Goal: Task Accomplishment & Management: Manage account settings

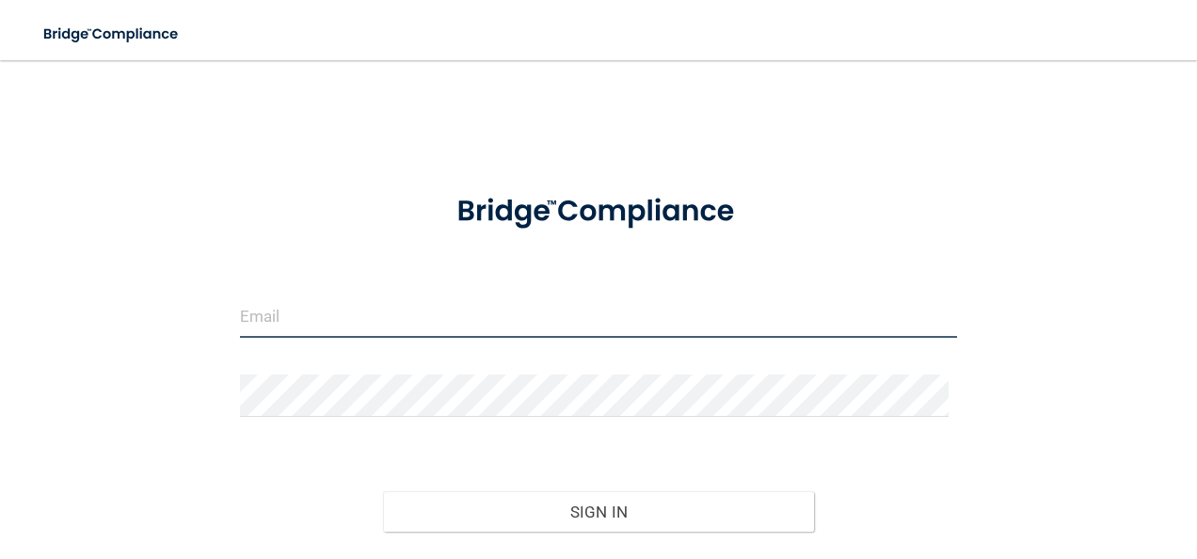
click at [323, 319] on input "email" at bounding box center [599, 316] width 718 height 42
click at [336, 332] on input "email" at bounding box center [599, 316] width 718 height 42
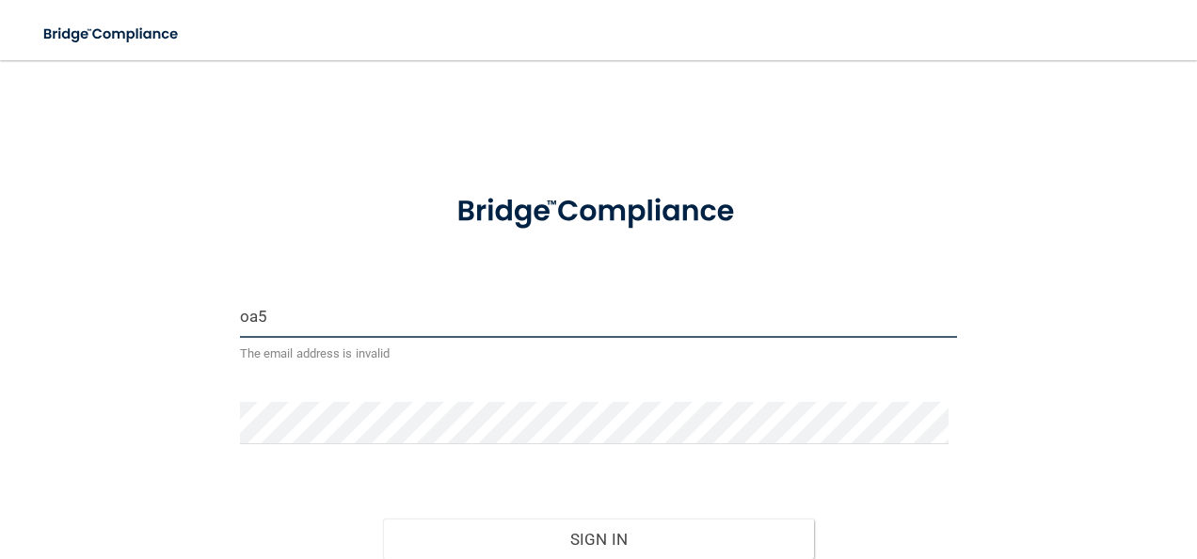
type input "[EMAIL_ADDRESS][DOMAIN_NAME]"
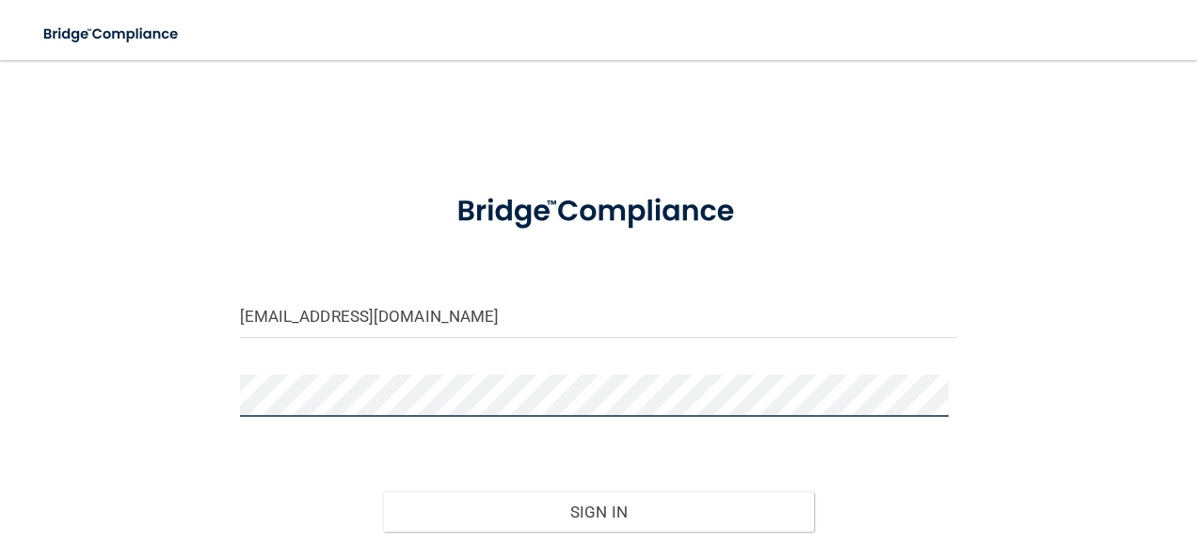
click at [383, 491] on button "Sign In" at bounding box center [598, 511] width 431 height 41
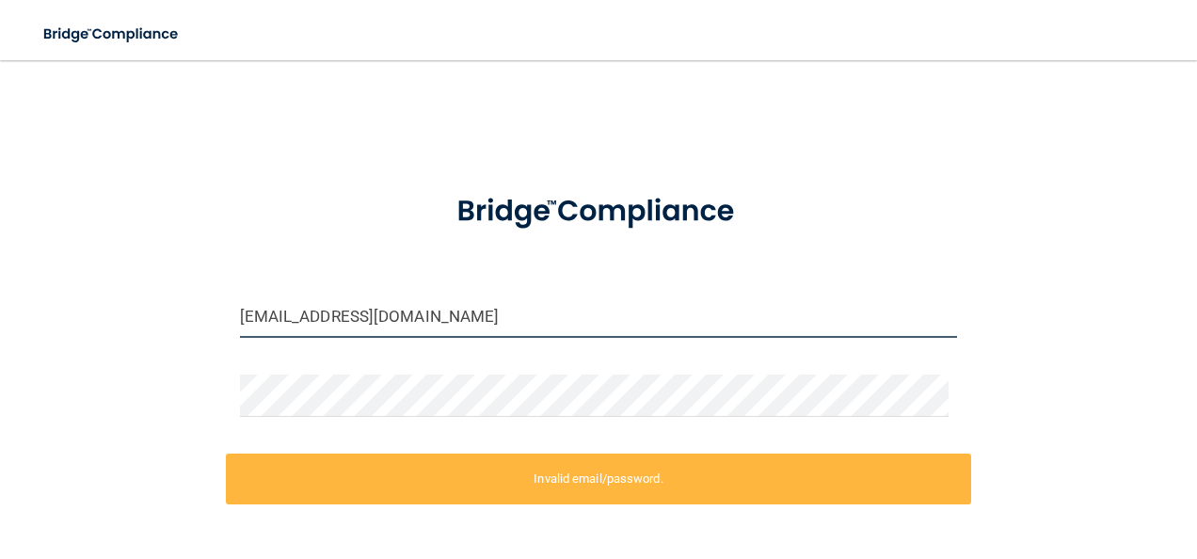
drag, startPoint x: 423, startPoint y: 314, endPoint x: 23, endPoint y: 348, distance: 401.4
click at [23, 348] on main "[EMAIL_ADDRESS][DOMAIN_NAME] Invalid email/password. You don't have permission …" at bounding box center [598, 309] width 1197 height 499
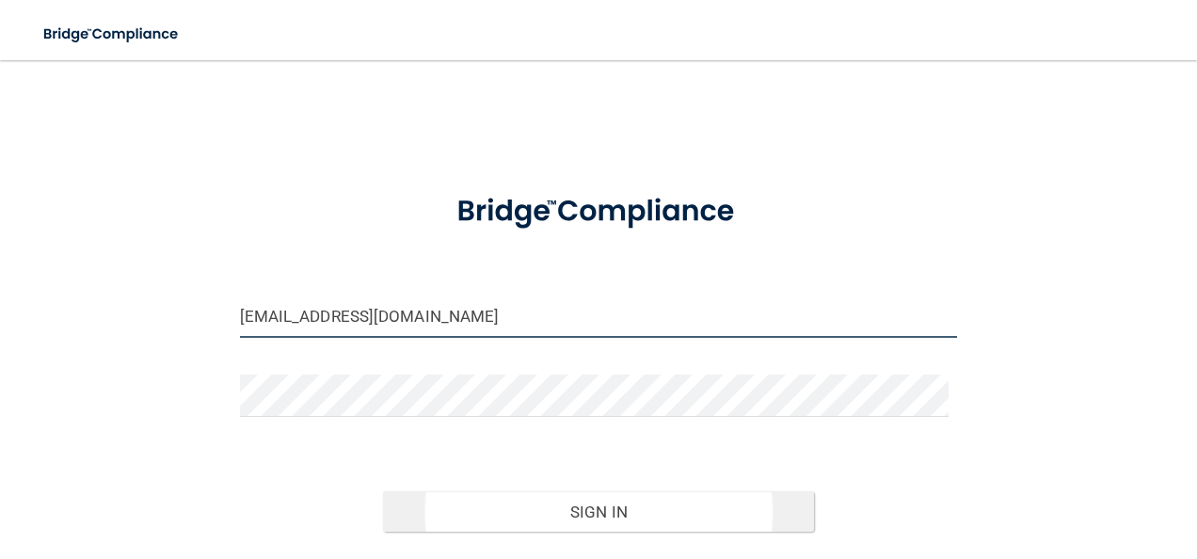
type input "[EMAIL_ADDRESS][DOMAIN_NAME]"
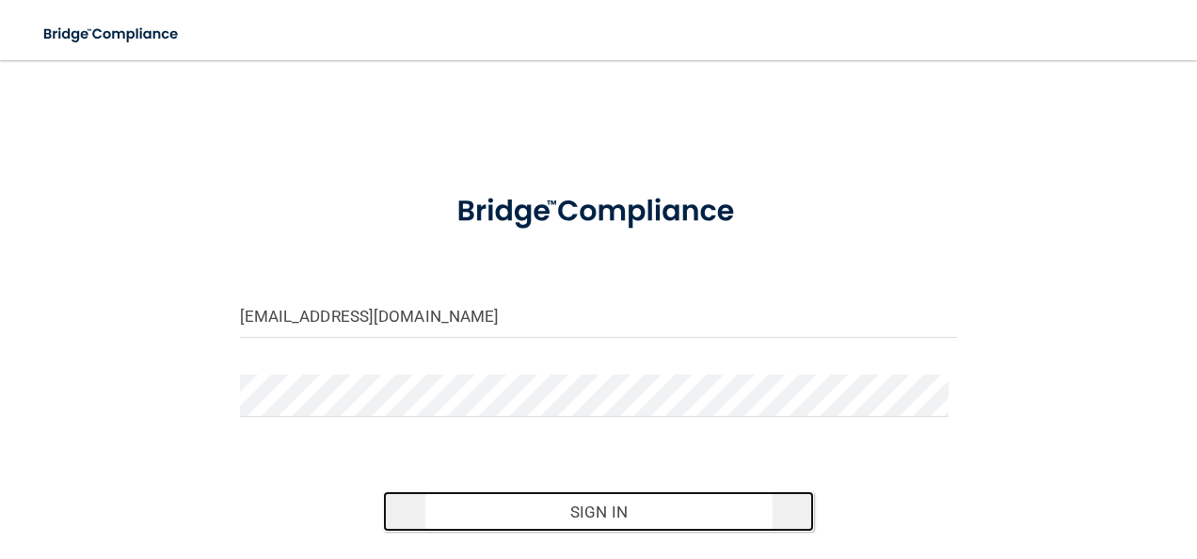
click at [672, 518] on button "Sign In" at bounding box center [598, 511] width 431 height 41
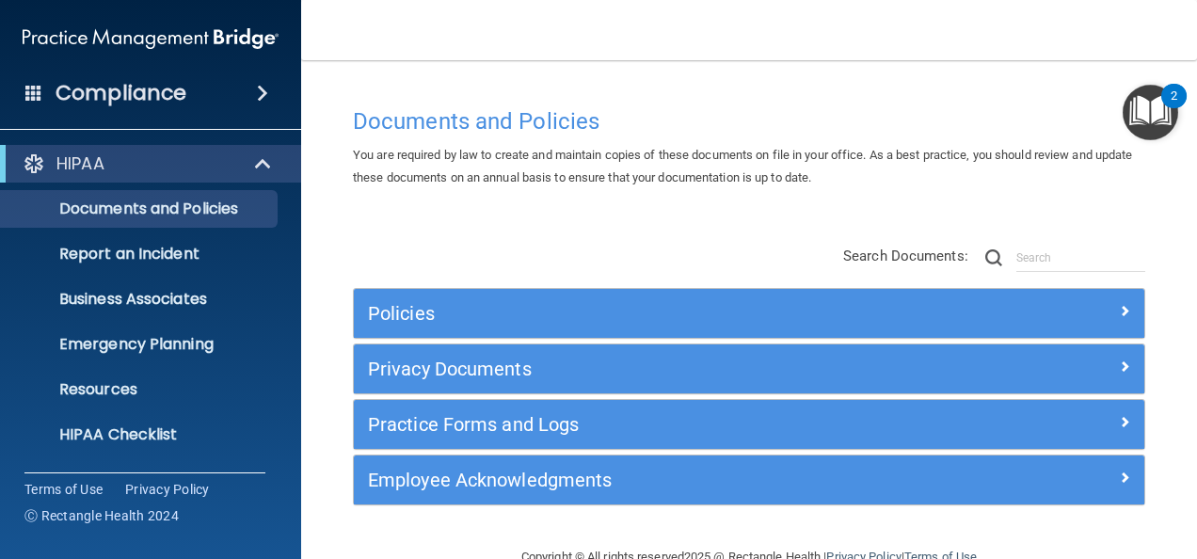
click at [265, 96] on span at bounding box center [262, 93] width 11 height 23
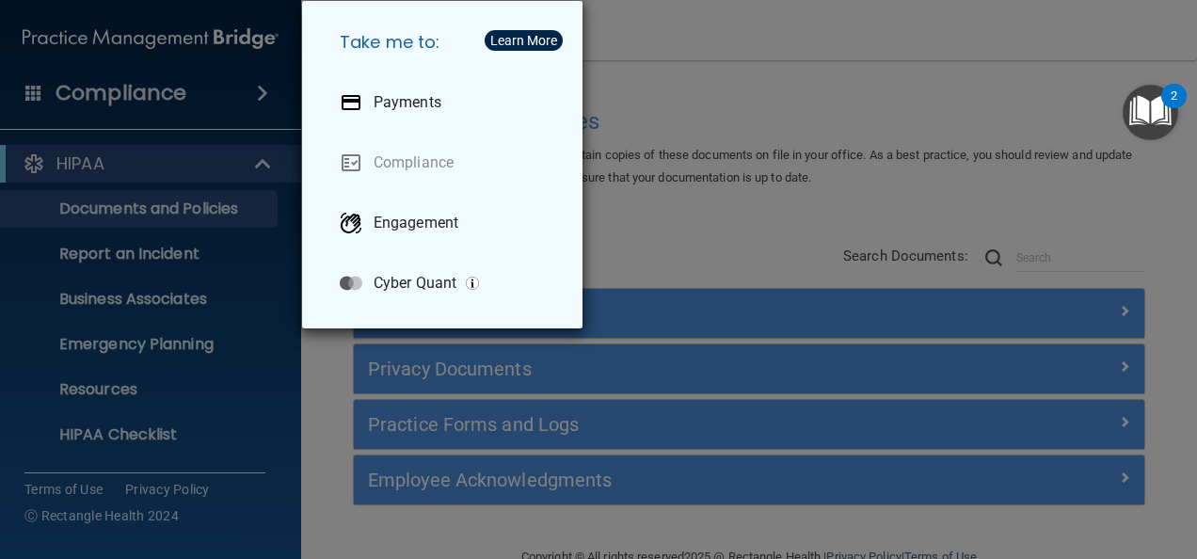
click at [230, 443] on div "Take me to: Payments Compliance Engagement Cyber Quant" at bounding box center [598, 279] width 1197 height 559
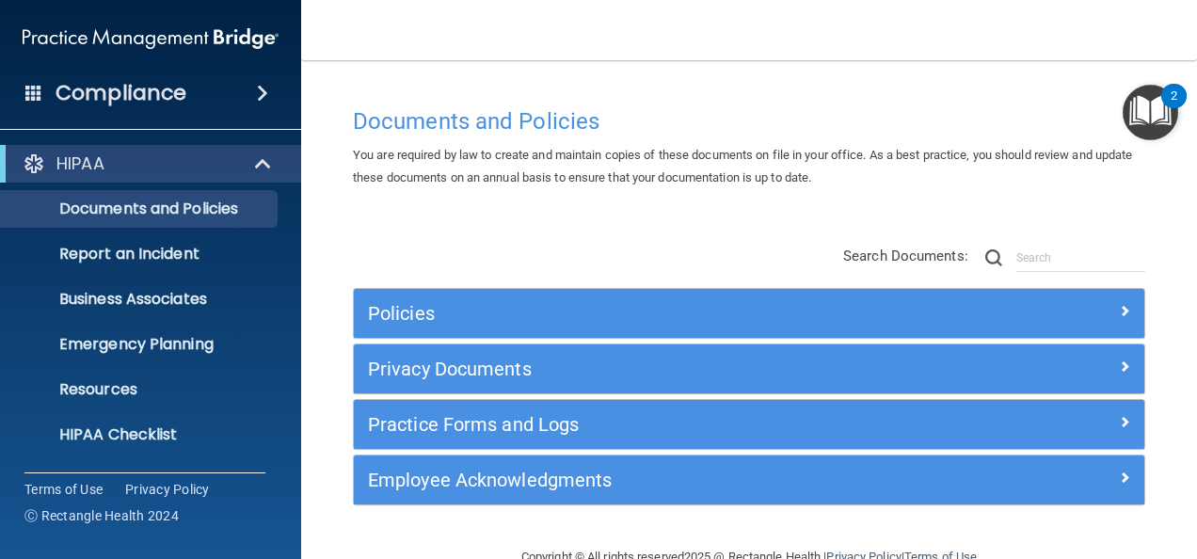
click at [138, 476] on div "Terms of Use Privacy Policy Ⓒ Rectangle Health 2024" at bounding box center [144, 501] width 241 height 59
click at [285, 550] on div "Compliance HIPAA Documents and Policies Report an Incident Business Associates …" at bounding box center [150, 279] width 301 height 559
